Goal: Task Accomplishment & Management: Manage account settings

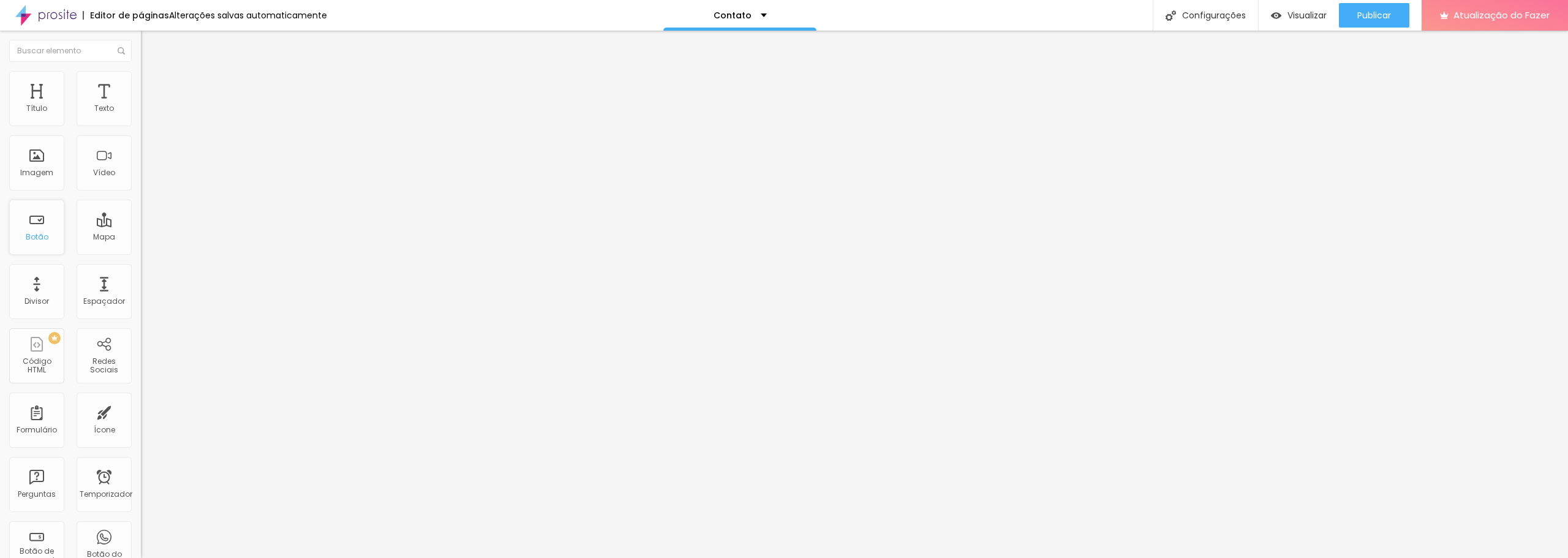
click at [56, 227] on div "Botão" at bounding box center [37, 227] width 55 height 55
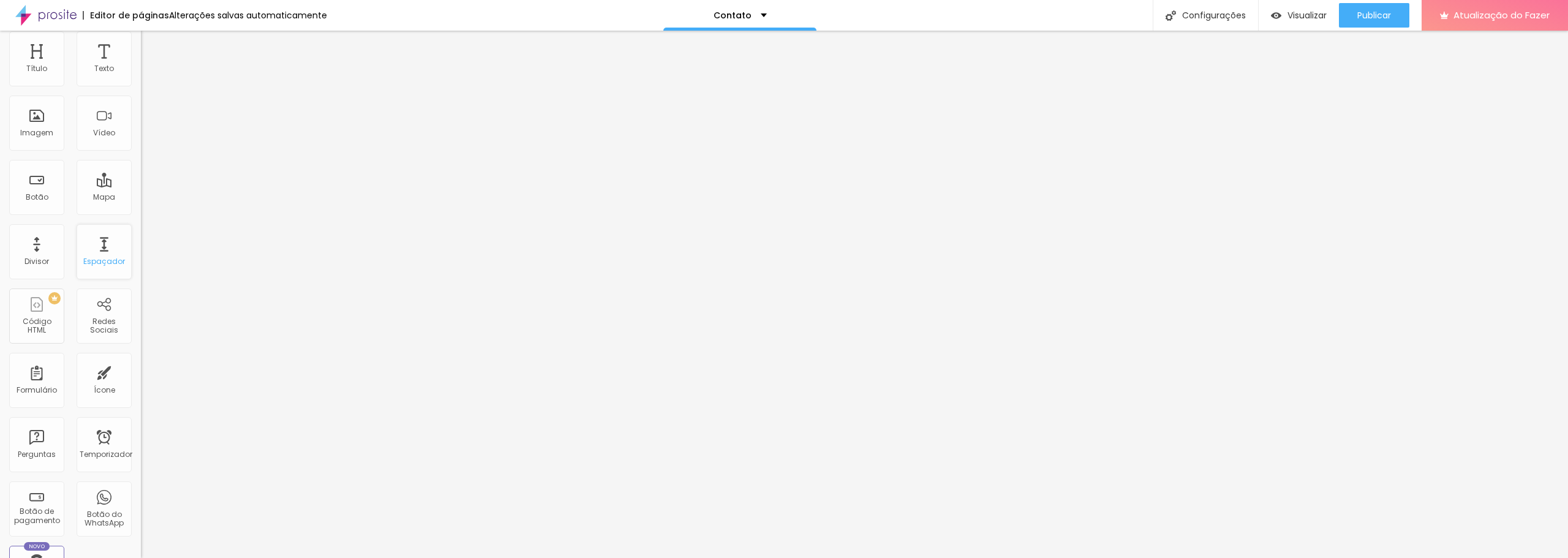
scroll to position [122, 0]
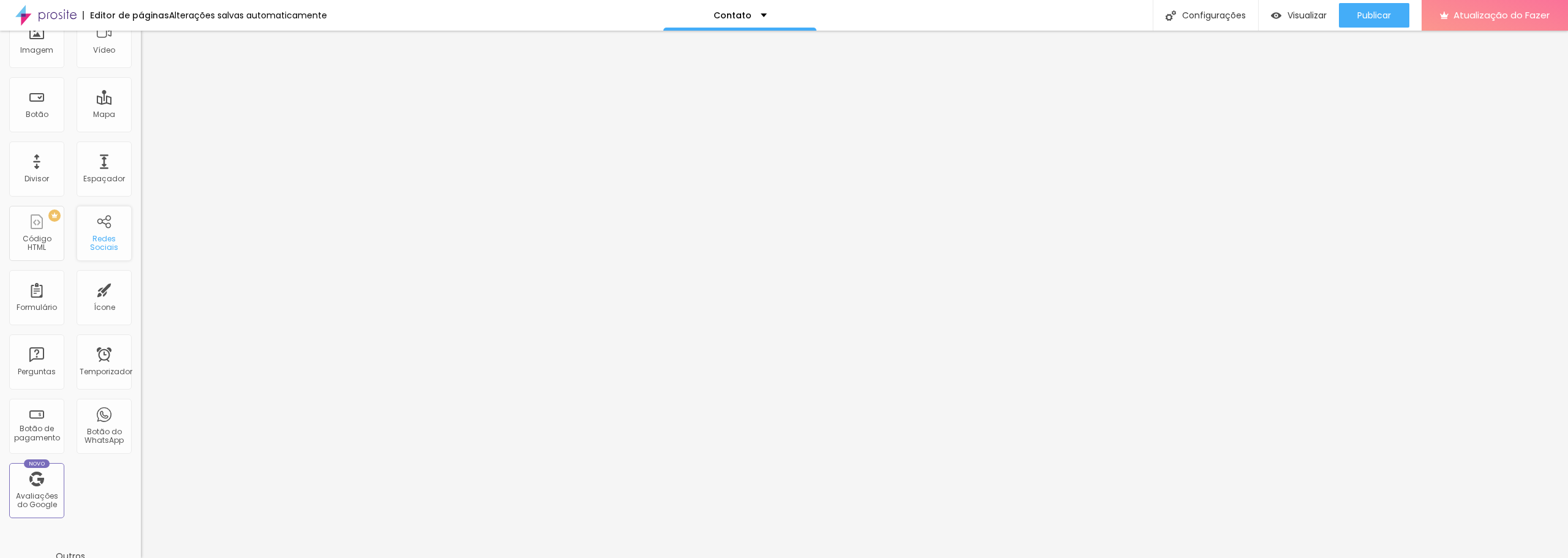
click at [90, 237] on font "Redes Sociais" at bounding box center [104, 243] width 28 height 19
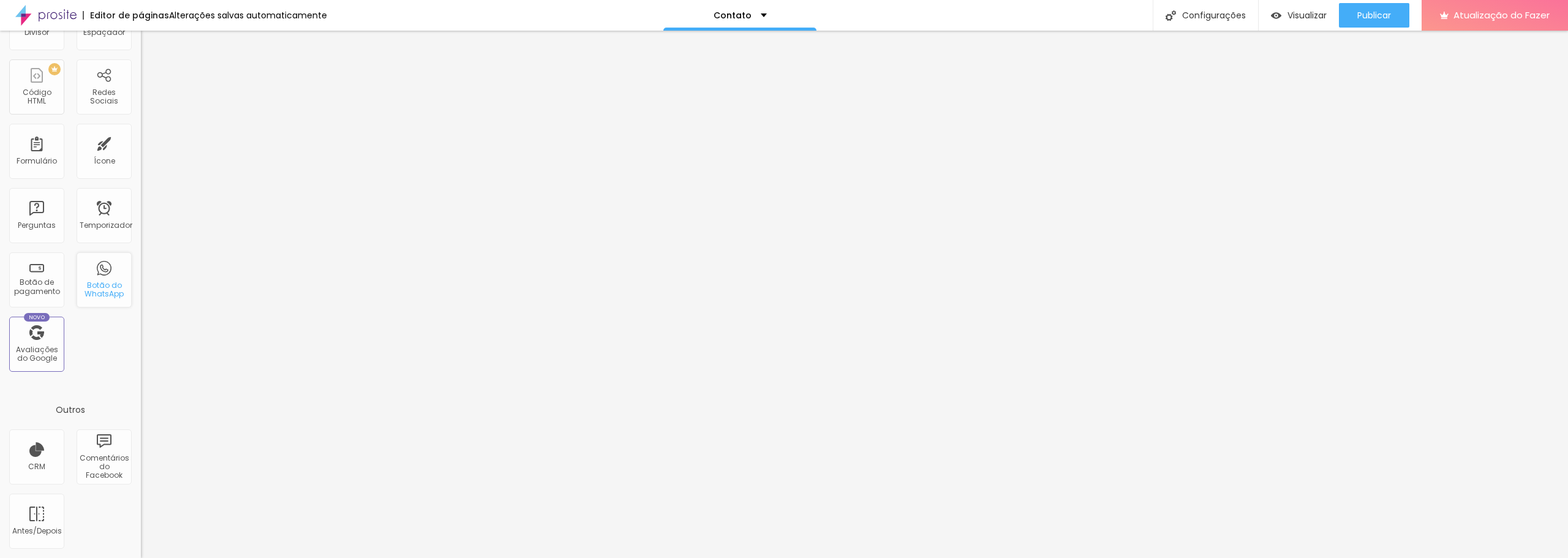
scroll to position [0, 0]
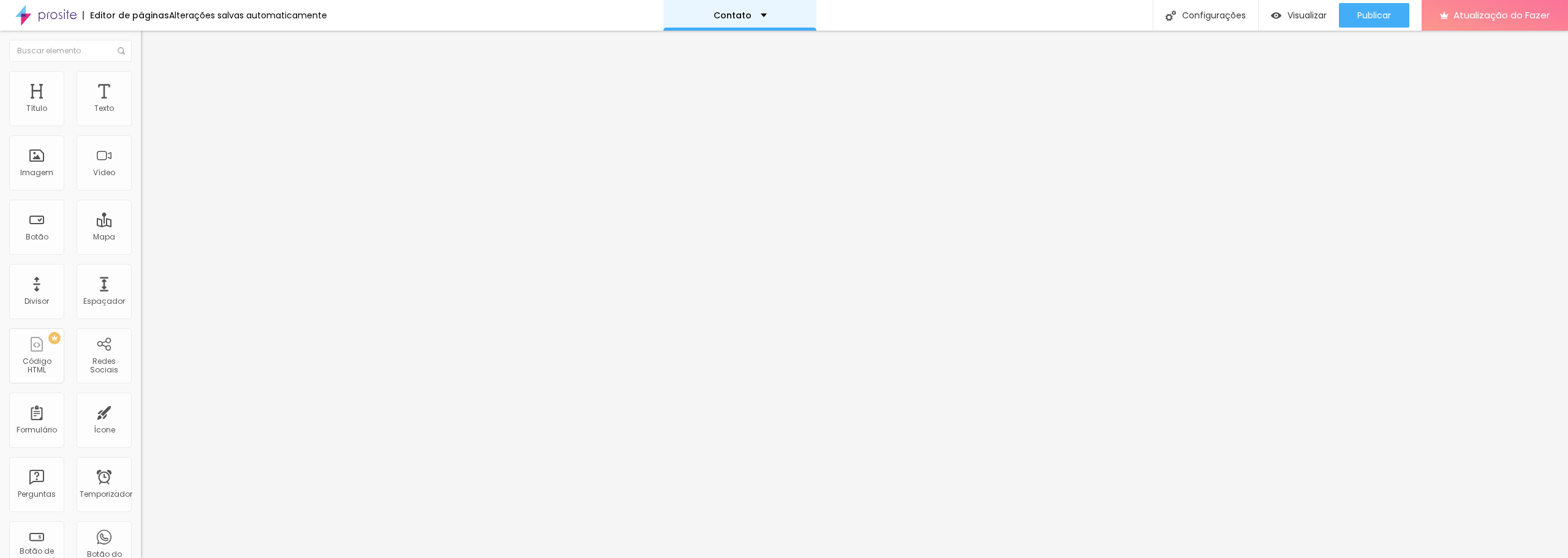
click at [752, 12] on div "Contato" at bounding box center [740, 16] width 53 height 9
click at [680, 53] on link "Sobre" at bounding box center [666, 46] width 27 height 13
click at [1199, 13] on font "Configurações" at bounding box center [1213, 16] width 64 height 12
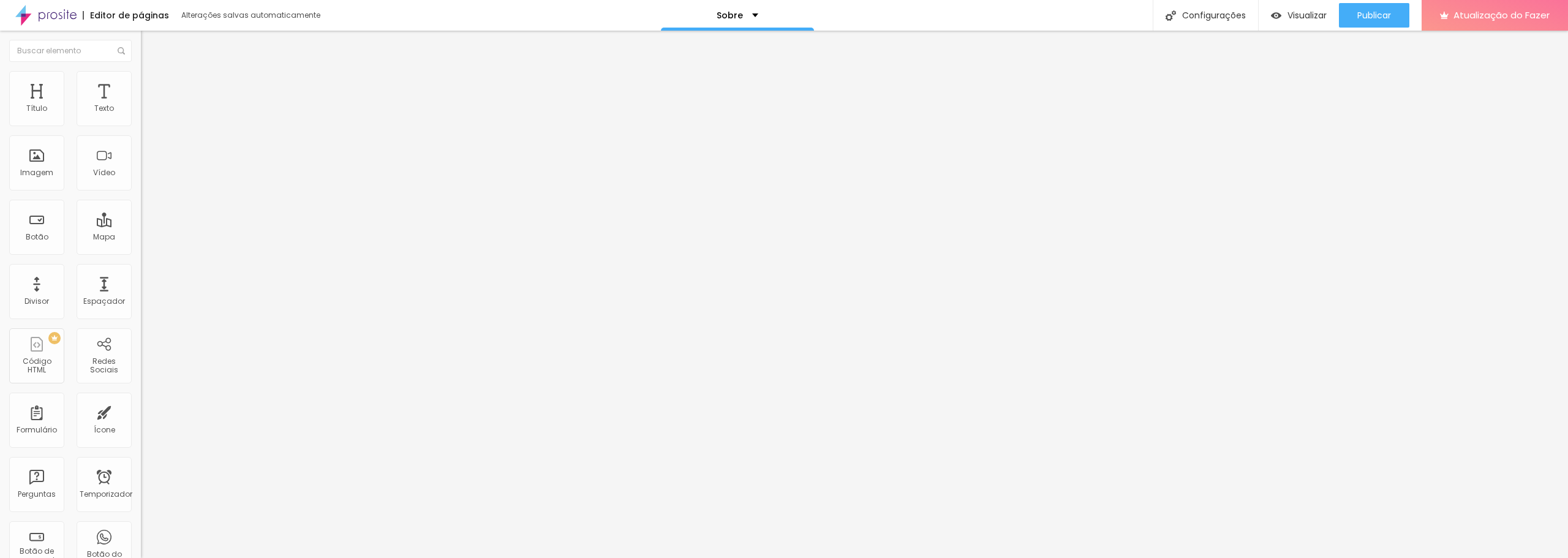
type input "Sobre - [PERSON_NAME]"
drag, startPoint x: 808, startPoint y: 410, endPoint x: 802, endPoint y: 445, distance: 35.5
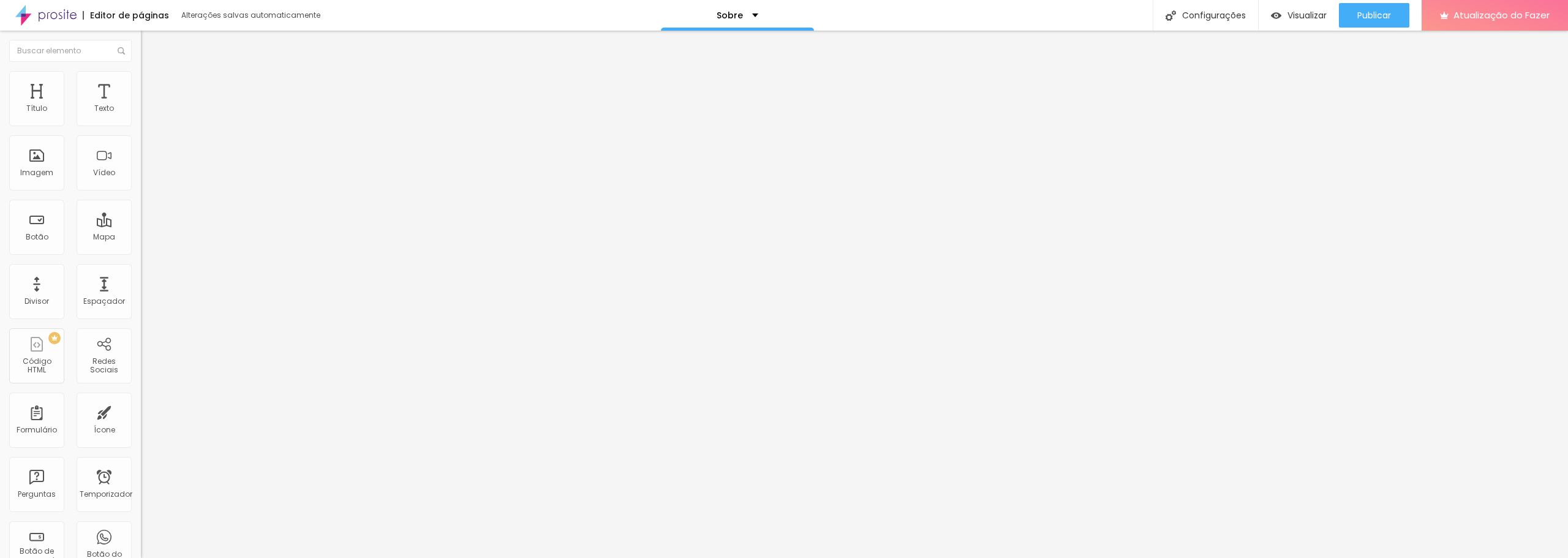
type textarea "Um pouco sobre [PERSON_NAME]"
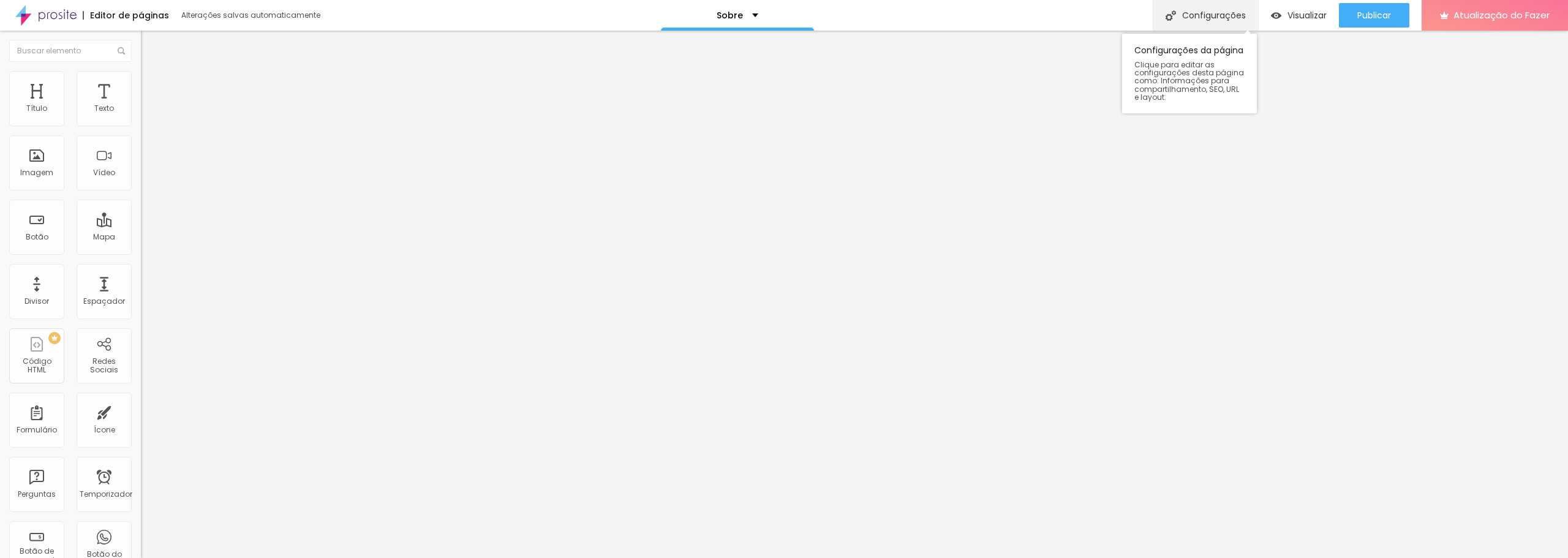
click at [1243, 10] on font "Configurações" at bounding box center [1213, 16] width 64 height 12
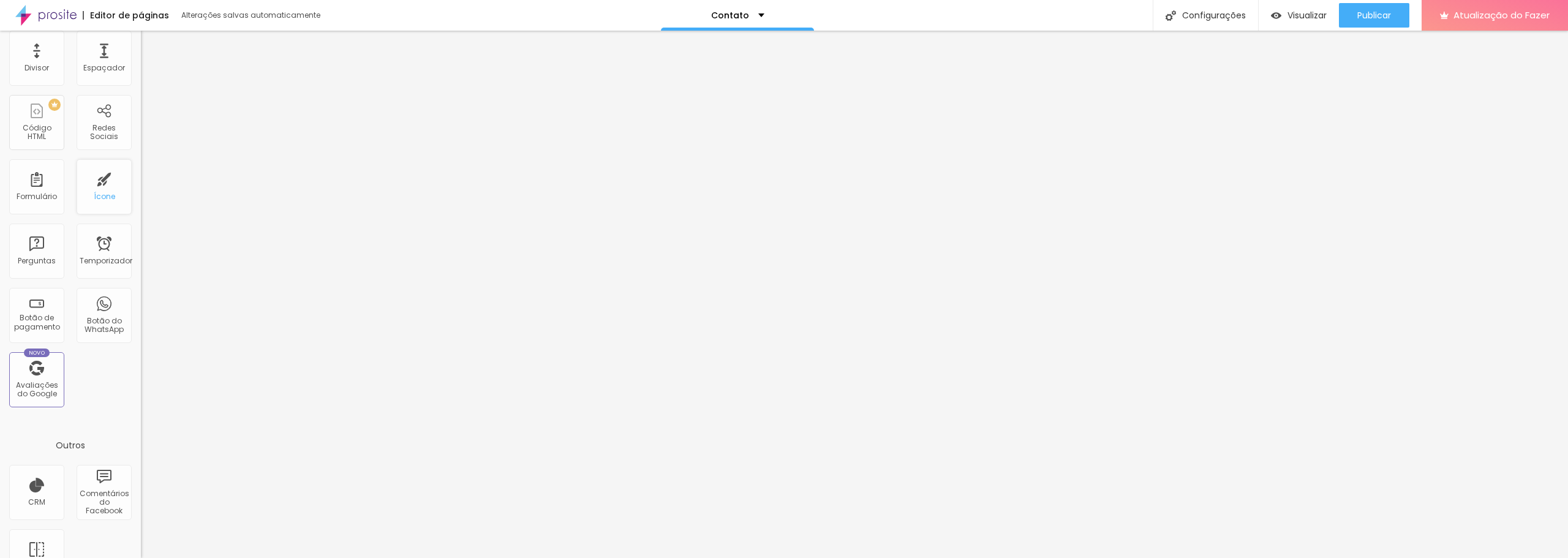
scroll to position [269, 0]
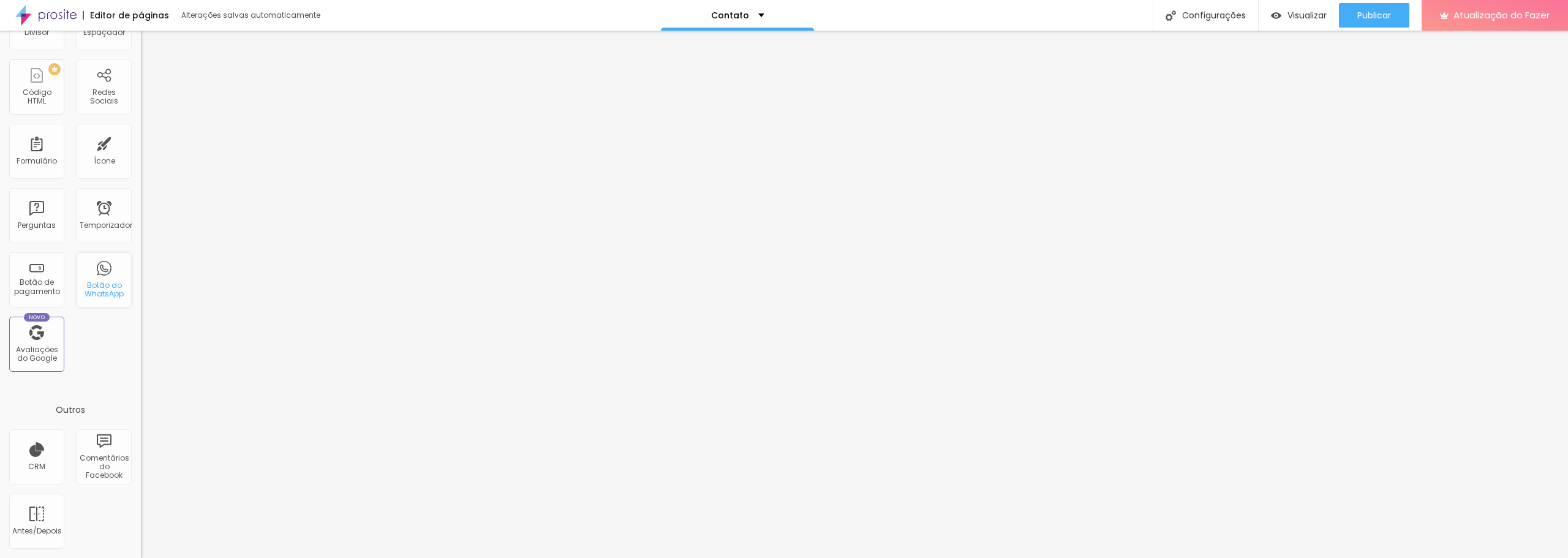
click at [93, 273] on div "Botão do WhatsApp" at bounding box center [104, 279] width 55 height 55
click at [96, 298] on font "Botão do WhatsApp" at bounding box center [104, 289] width 39 height 19
click at [94, 287] on font "Botão do WhatsApp" at bounding box center [104, 289] width 39 height 19
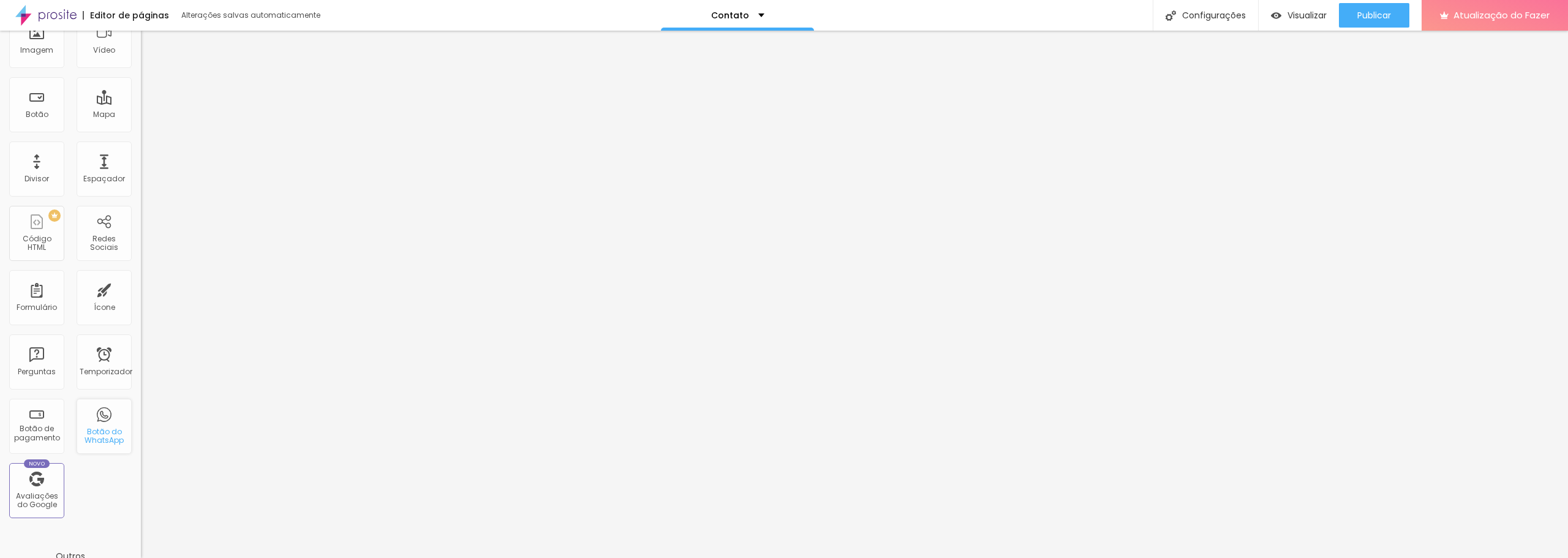
scroll to position [0, 0]
click at [141, 115] on input "text" at bounding box center [214, 109] width 147 height 12
type input "(31)99304-9939"
click at [141, 356] on div "Editar nulo Conteúdo Estilo Avançado Número do WhatsApp * (31)99304-9939 + 55 T…" at bounding box center [211, 294] width 141 height 527
click at [141, 465] on img at bounding box center [145, 469] width 9 height 9
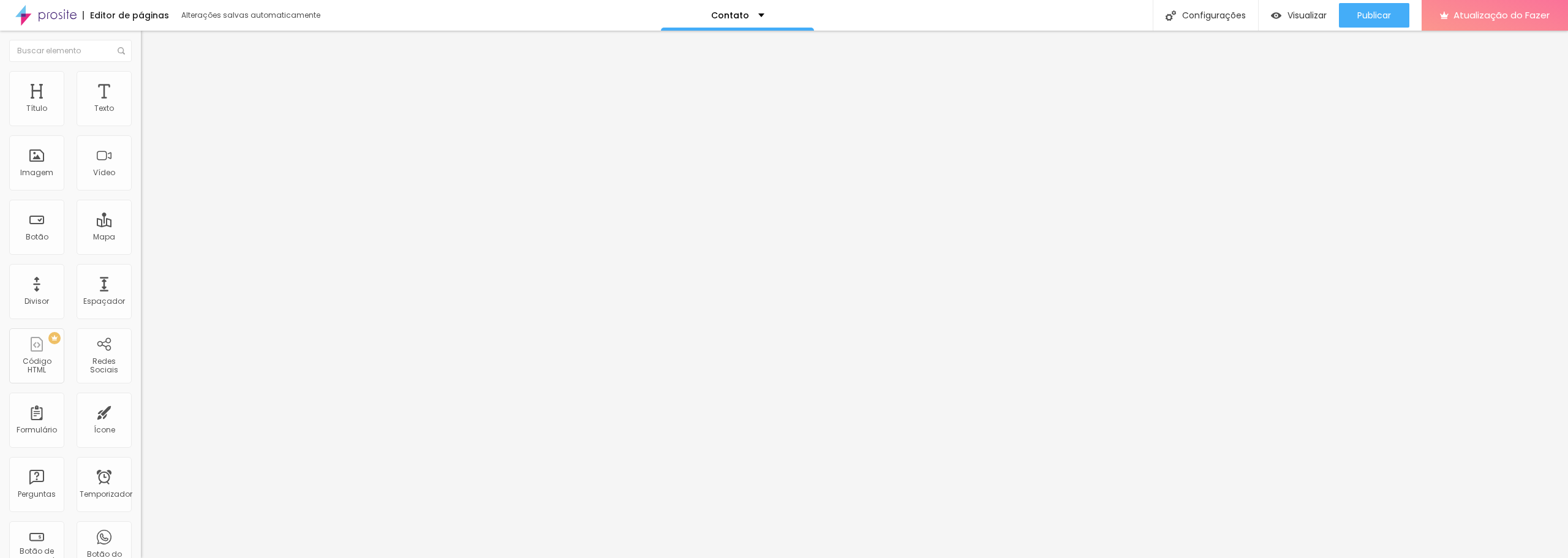
click at [141, 474] on div at bounding box center [211, 479] width 141 height 10
click at [141, 485] on img at bounding box center [145, 489] width 9 height 9
click at [141, 494] on img at bounding box center [145, 499] width 9 height 9
click at [141, 71] on img at bounding box center [146, 76] width 11 height 11
type input "13"
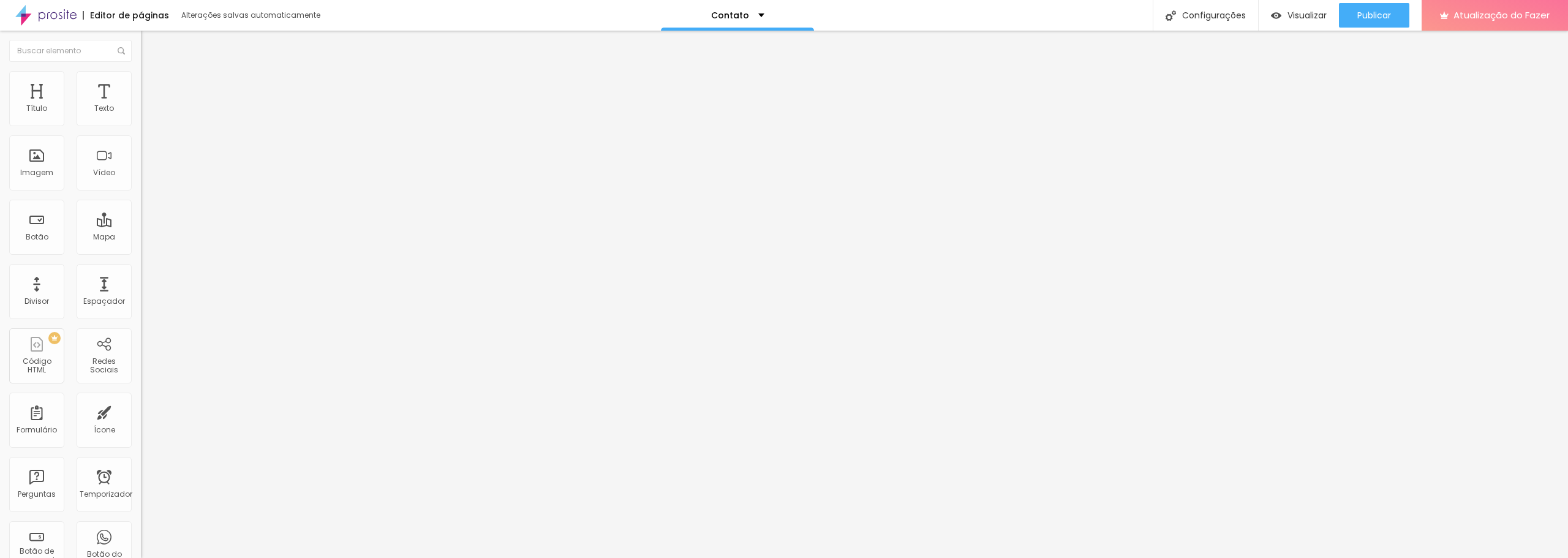
type input "13"
type input "14"
type input "15"
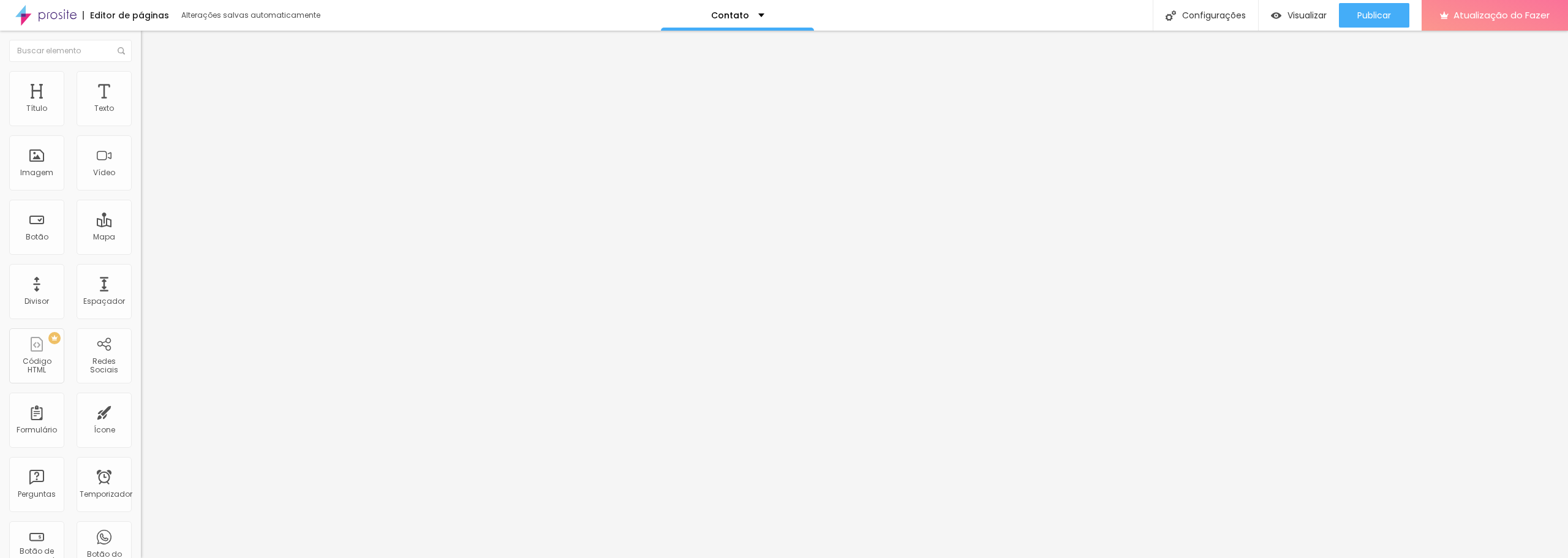
type input "16"
type input "17"
type input "18"
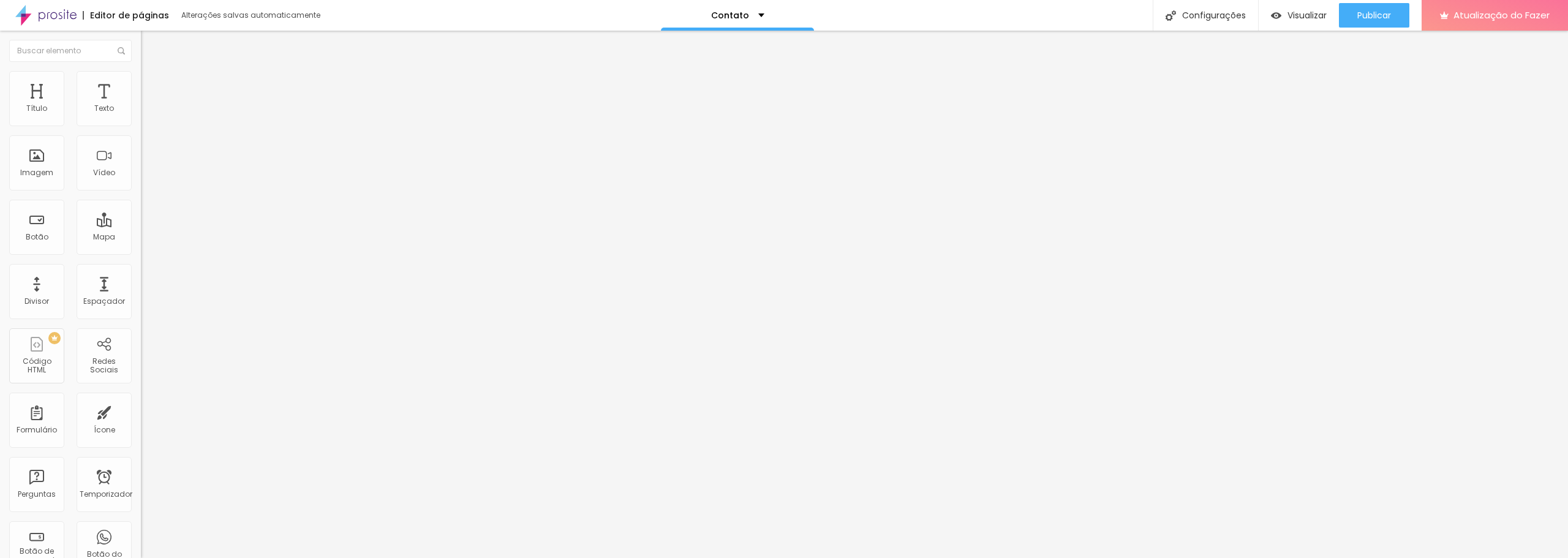
type input "18"
type input "17"
type input "16"
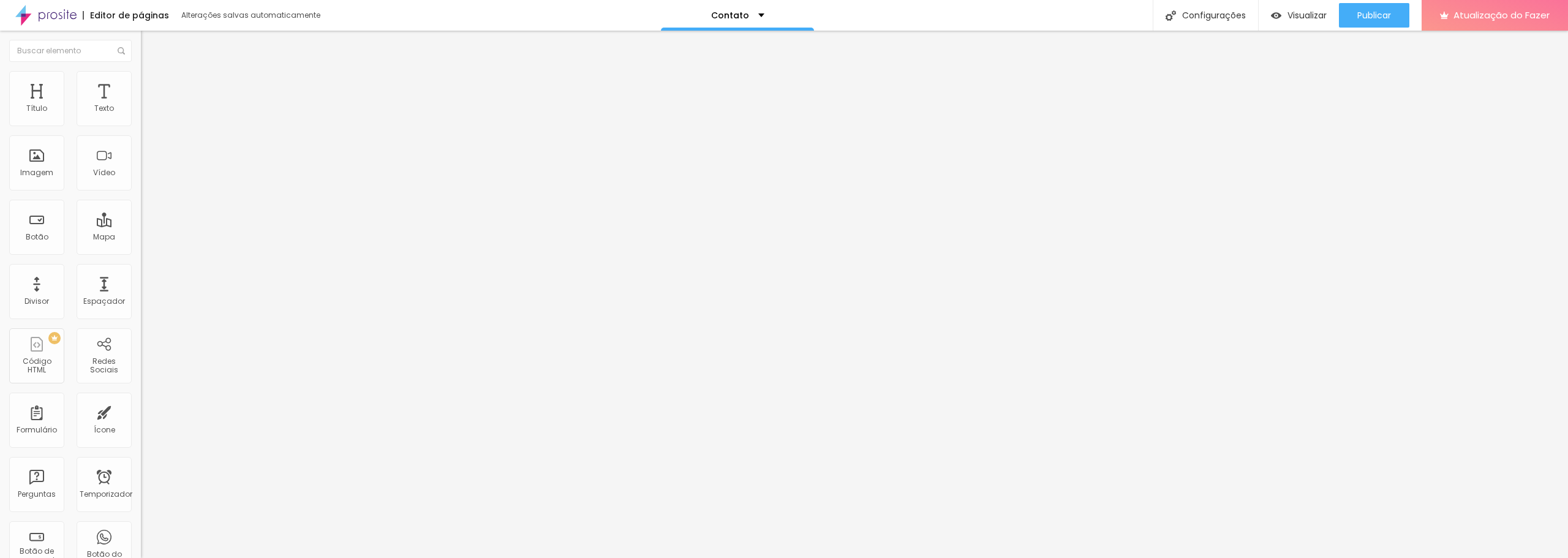
drag, startPoint x: 41, startPoint y: 183, endPoint x: 76, endPoint y: 192, distance: 36.1
type input "16"
click at [141, 355] on input "range" at bounding box center [180, 360] width 79 height 10
click at [141, 392] on font "Verde claro" at bounding box center [162, 397] width 43 height 10
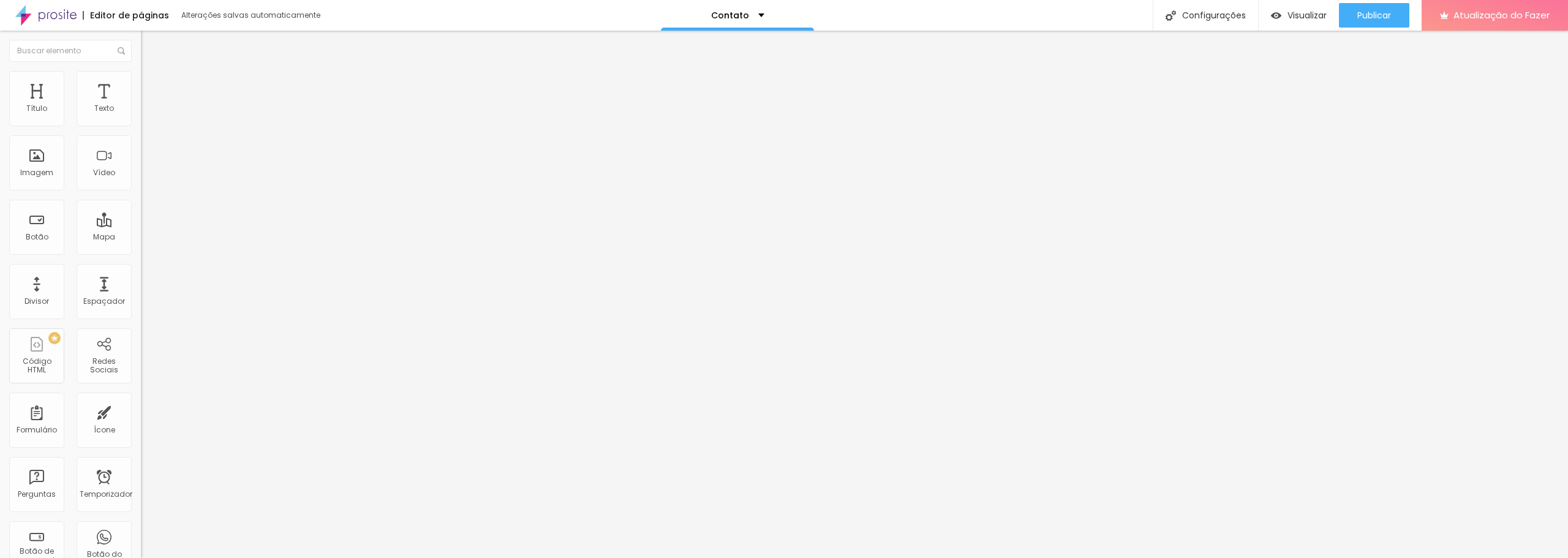
click at [141, 392] on font "Verde claro" at bounding box center [162, 397] width 43 height 10
click at [141, 410] on font "Verde escuro" at bounding box center [165, 416] width 49 height 10
click at [141, 425] on font "Arredondada" at bounding box center [166, 431] width 52 height 10
click at [141, 442] on div "Curvada" at bounding box center [211, 445] width 141 height 7
click at [141, 433] on span "Reta" at bounding box center [149, 438] width 17 height 10
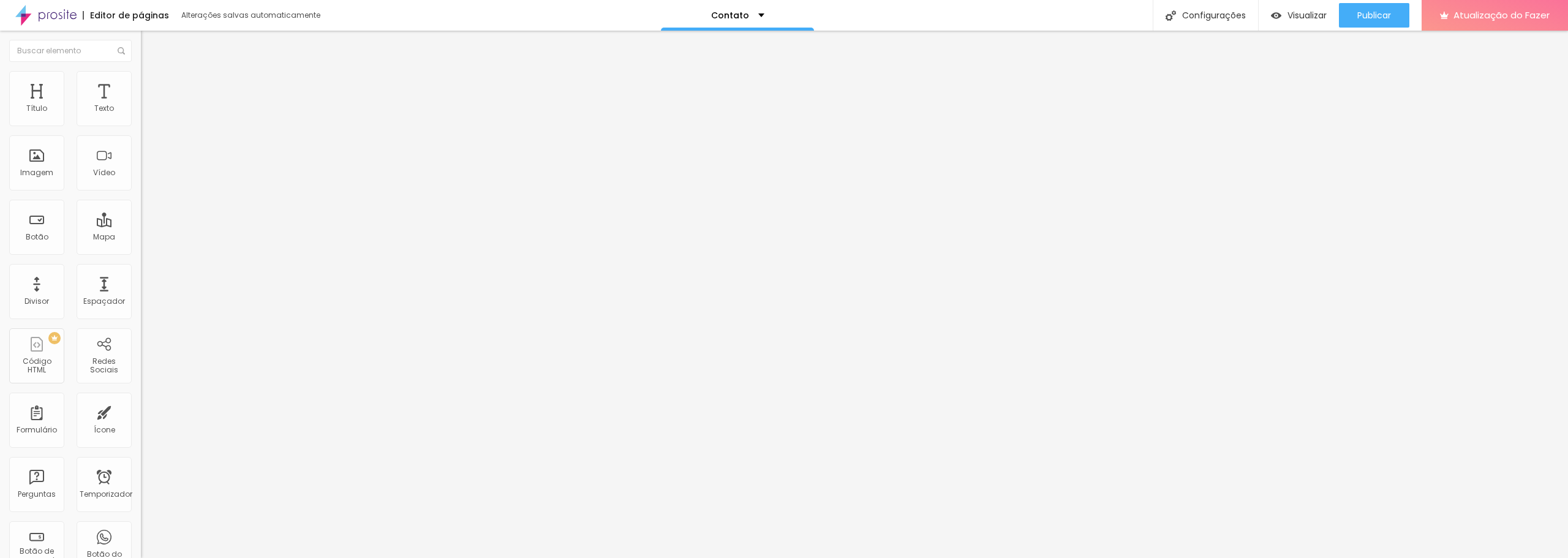
click at [141, 444] on span "Curvada" at bounding box center [157, 450] width 34 height 10
click at [141, 451] on font "Arredondada" at bounding box center [166, 457] width 52 height 10
click at [141, 371] on div "Editar nulo Conteúdo Estilo Avançado Visual 16 Tamanho do texto Cor Verde claro…" at bounding box center [211, 294] width 141 height 527
click at [141, 83] on li "Avançado" at bounding box center [211, 89] width 141 height 12
click at [152, 83] on font "Estilo" at bounding box center [162, 79] width 19 height 10
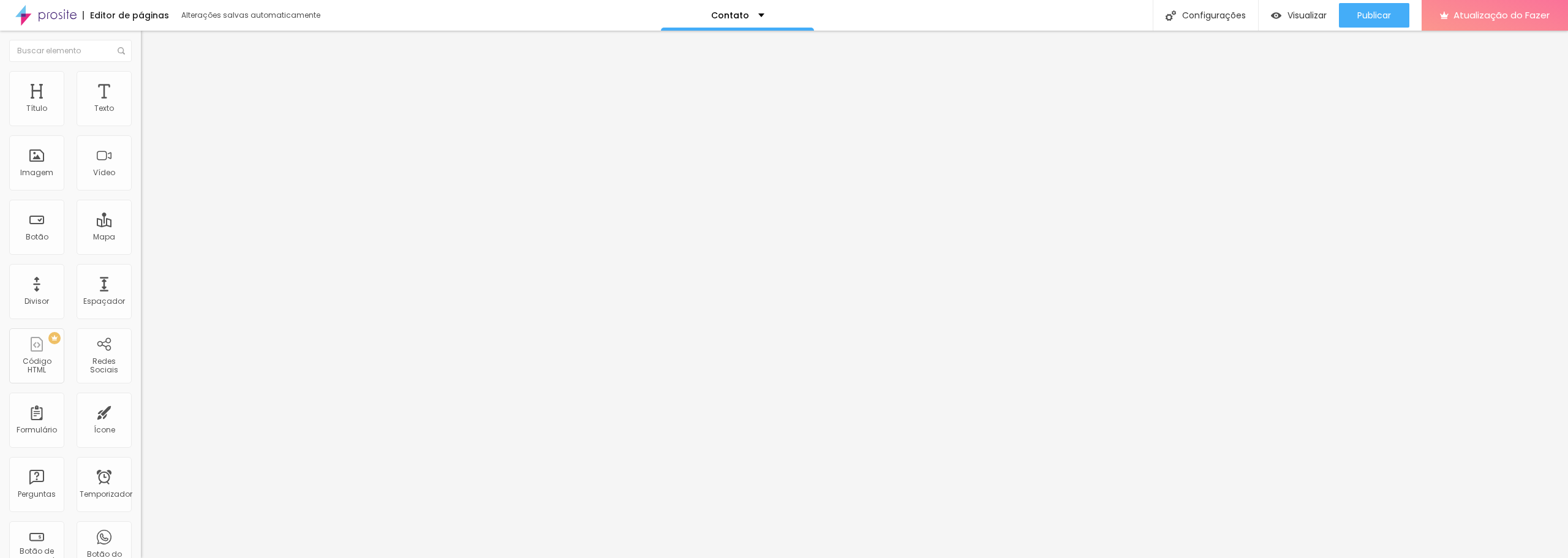
click at [141, 70] on img at bounding box center [146, 64] width 11 height 11
click at [150, 48] on img "button" at bounding box center [155, 45] width 10 height 10
click at [35, 295] on div "Divisor" at bounding box center [37, 291] width 55 height 55
click at [141, 38] on button "Editar nulo" at bounding box center [211, 45] width 141 height 28
click at [72, 51] on input "text" at bounding box center [71, 51] width 122 height 22
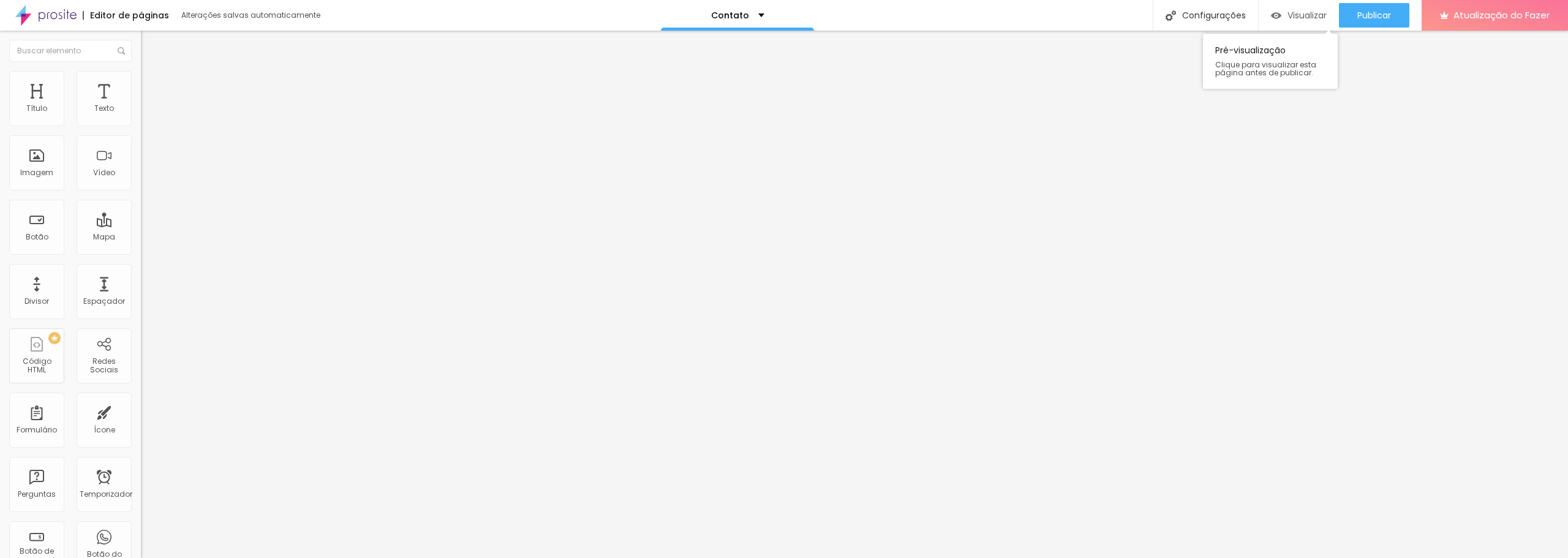
click at [1317, 11] on font "Visualizar" at bounding box center [1307, 16] width 39 height 12
click at [751, 13] on div "Contato" at bounding box center [737, 16] width 53 height 9
click at [751, 9] on div "Contato" at bounding box center [737, 4] width 36 height 9
